Goal: Find specific page/section: Find specific page/section

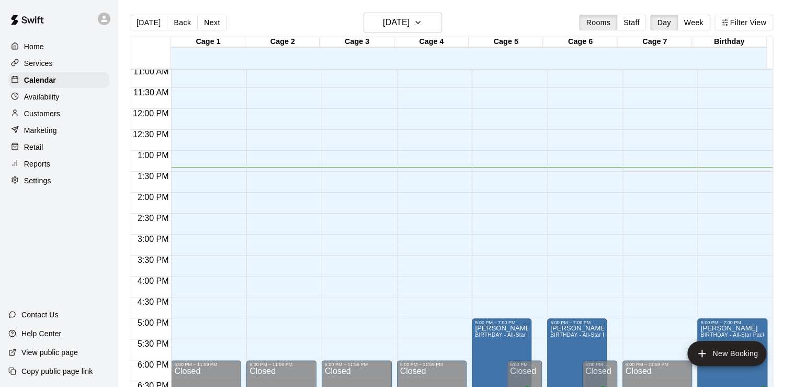
scroll to position [464, 0]
click at [40, 119] on p "Customers" at bounding box center [42, 113] width 36 height 10
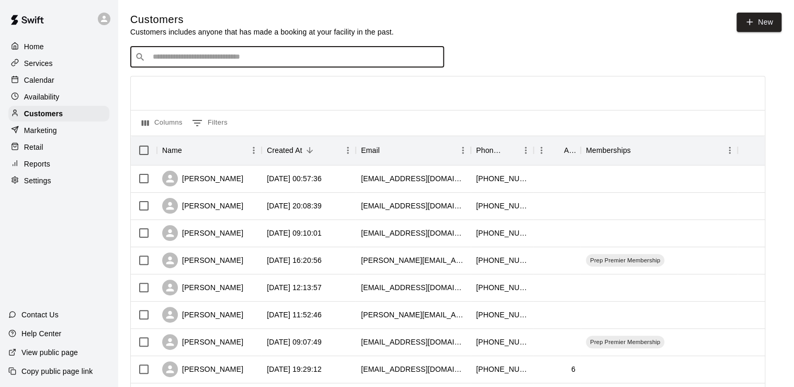
click at [181, 61] on input "Search customers by name or email" at bounding box center [295, 57] width 290 height 10
type input "*"
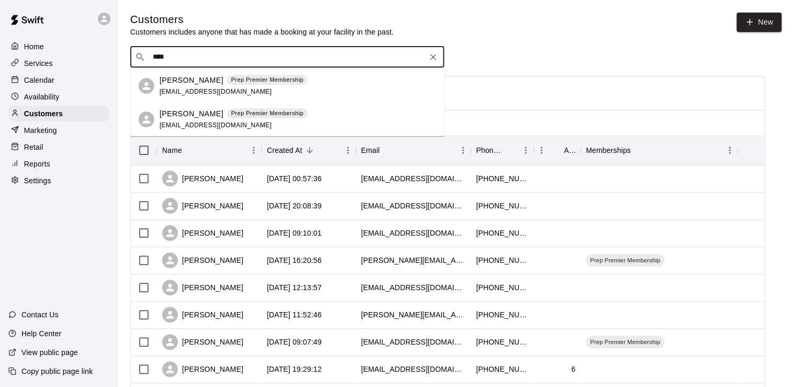
type input "*****"
click at [438, 60] on icon "Clear" at bounding box center [433, 57] width 10 height 10
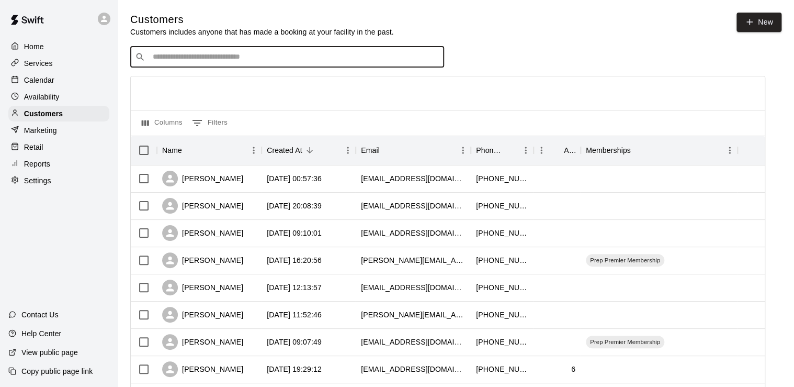
click at [59, 48] on div "Home" at bounding box center [58, 47] width 101 height 16
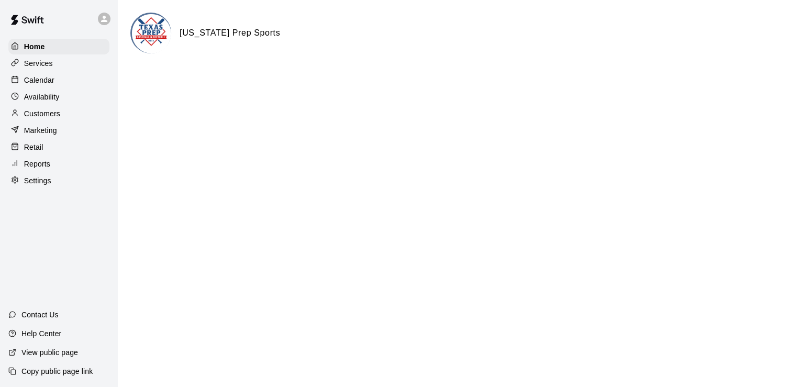
click at [58, 80] on div "Calendar" at bounding box center [58, 80] width 101 height 16
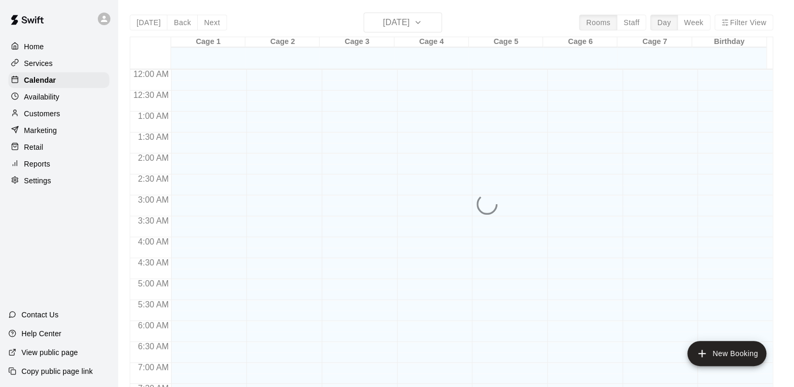
scroll to position [582, 0]
